Goal: Task Accomplishment & Management: Use online tool/utility

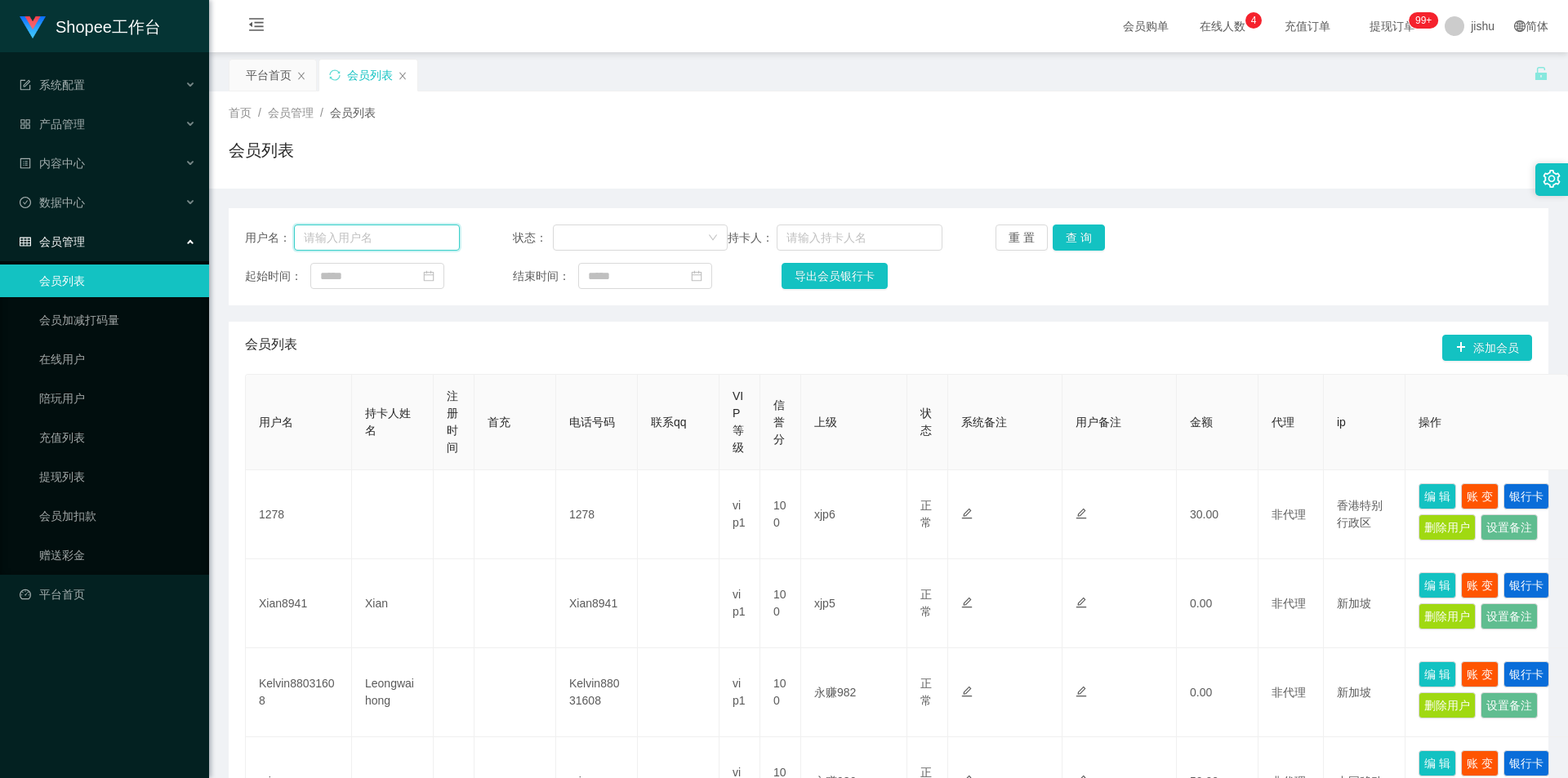
click at [373, 237] on input "text" at bounding box center [377, 237] width 166 height 26
click at [1155, 117] on div "首页 / 会员管理 / 会员列表 /" at bounding box center [888, 113] width 1320 height 17
click at [384, 237] on input "text" at bounding box center [377, 237] width 166 height 26
paste input "migarnee"
type input "migarnee"
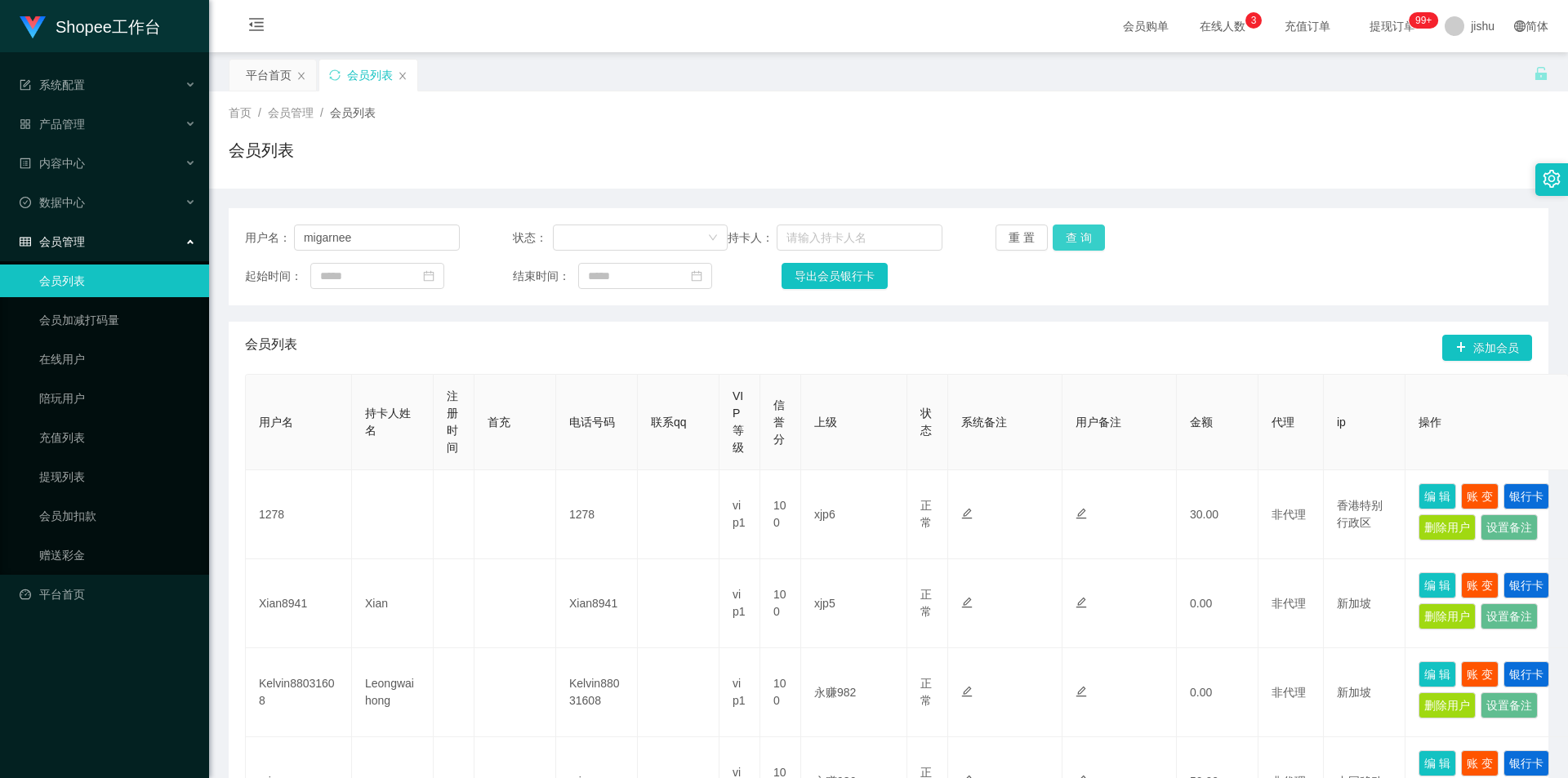
click at [1078, 243] on button "查 询" at bounding box center [1079, 237] width 53 height 26
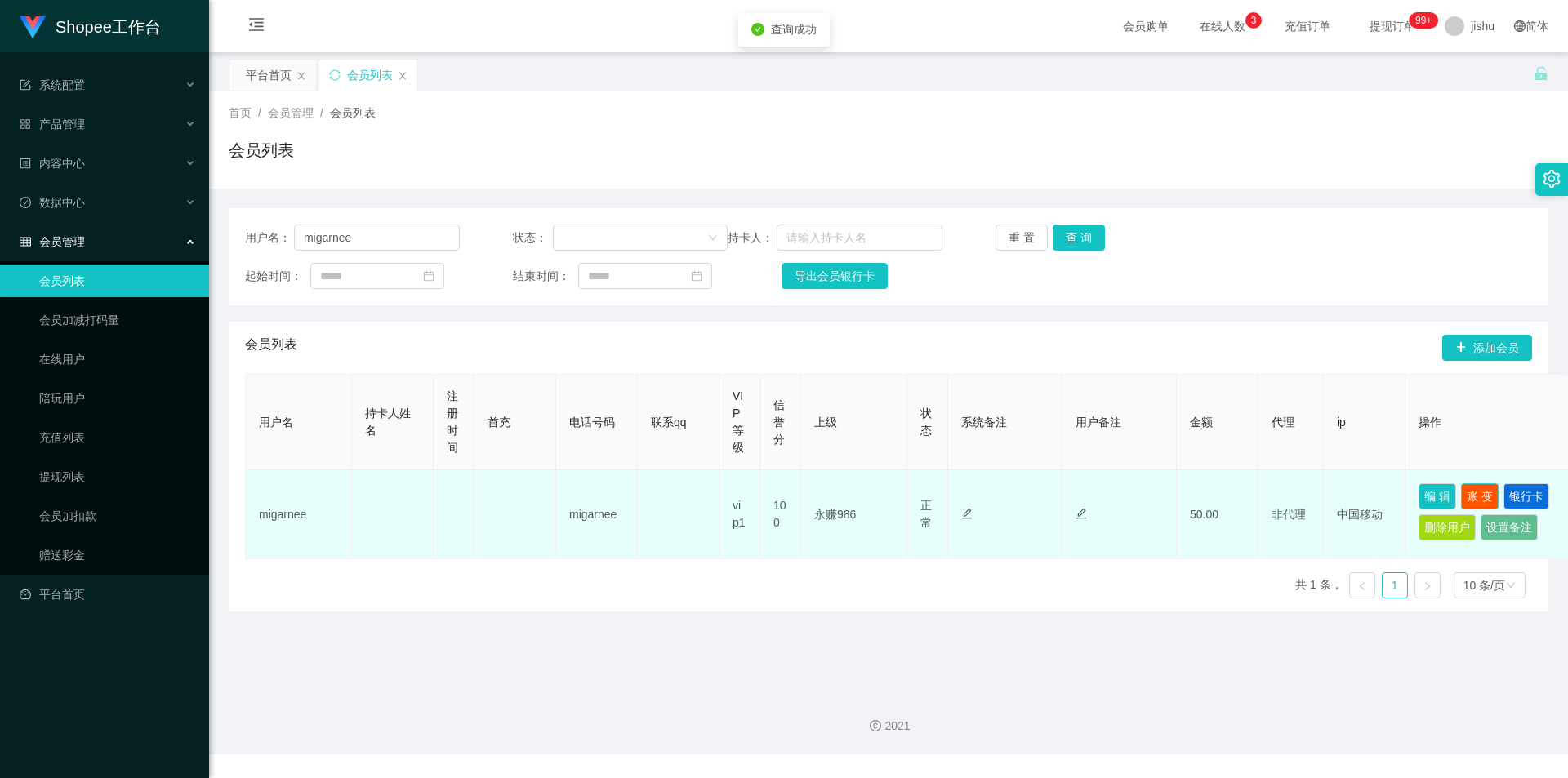
click at [1484, 496] on button "账 变" at bounding box center [1480, 497] width 38 height 26
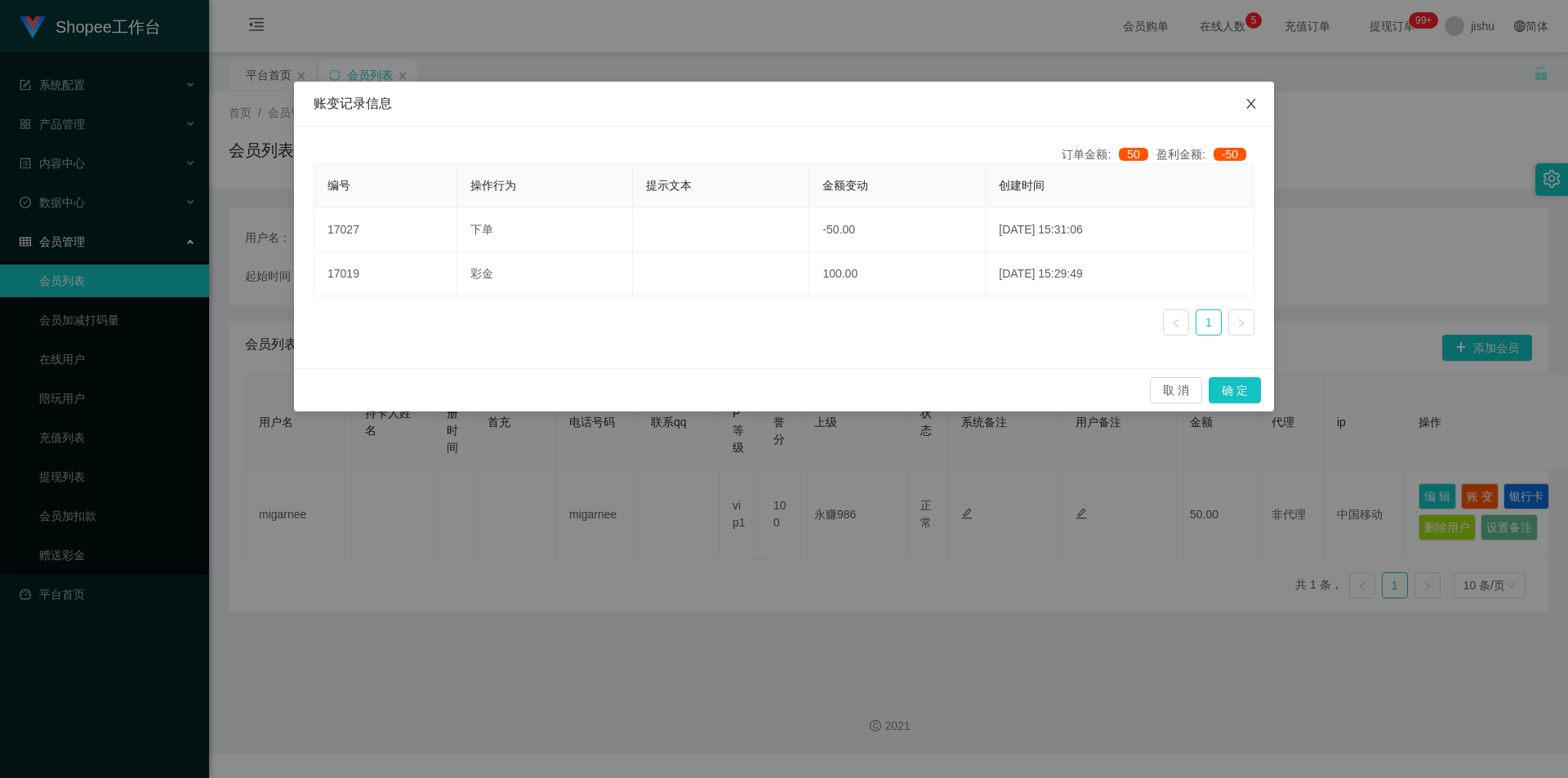
click at [1254, 107] on icon "图标: close" at bounding box center [1251, 104] width 13 height 13
